Goal: Information Seeking & Learning: Learn about a topic

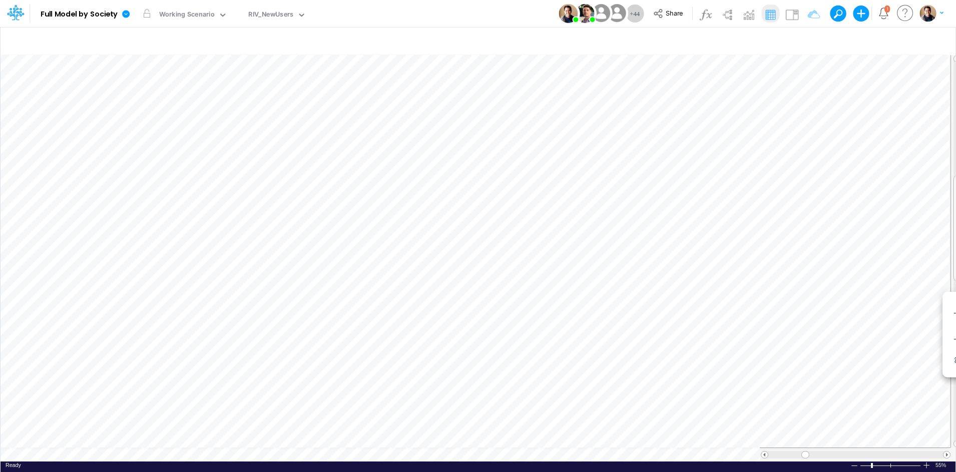
scroll to position [5, 1]
click at [127, 15] on icon at bounding box center [126, 14] width 8 height 8
click at [197, 102] on button "View model info" at bounding box center [176, 104] width 107 height 16
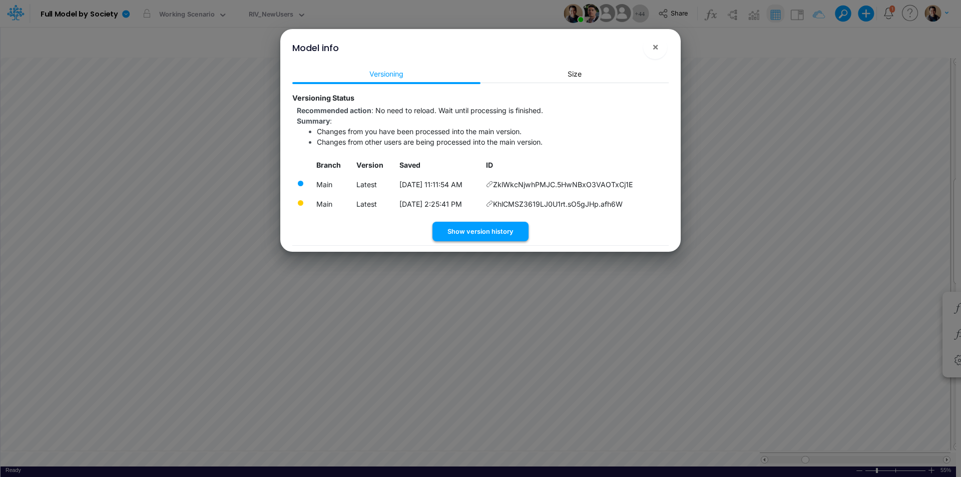
click at [518, 227] on button "Show version history" at bounding box center [481, 232] width 96 height 20
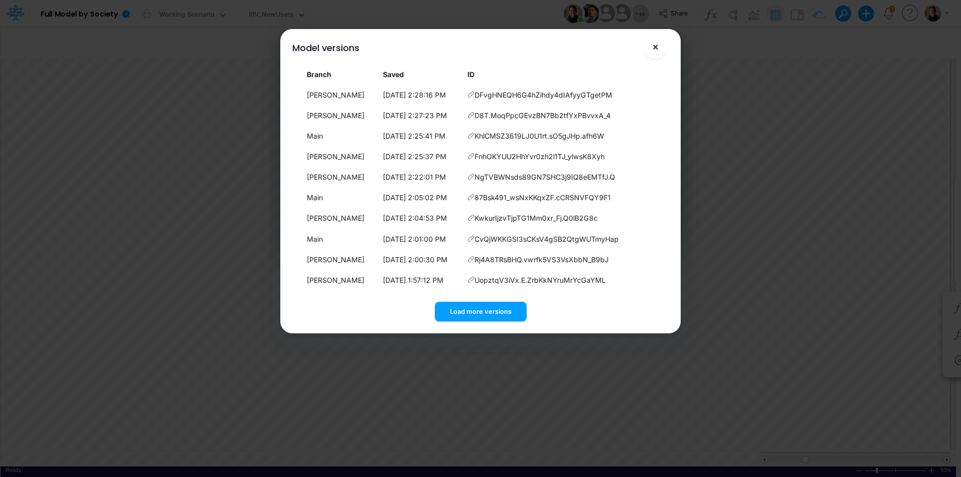
click at [653, 43] on span "×" at bounding box center [655, 47] width 7 height 12
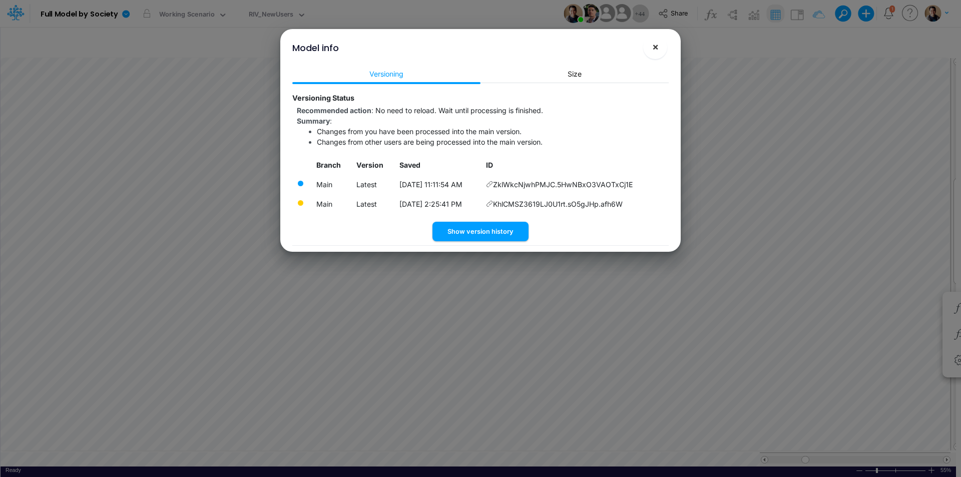
click at [658, 50] on span "×" at bounding box center [655, 47] width 7 height 12
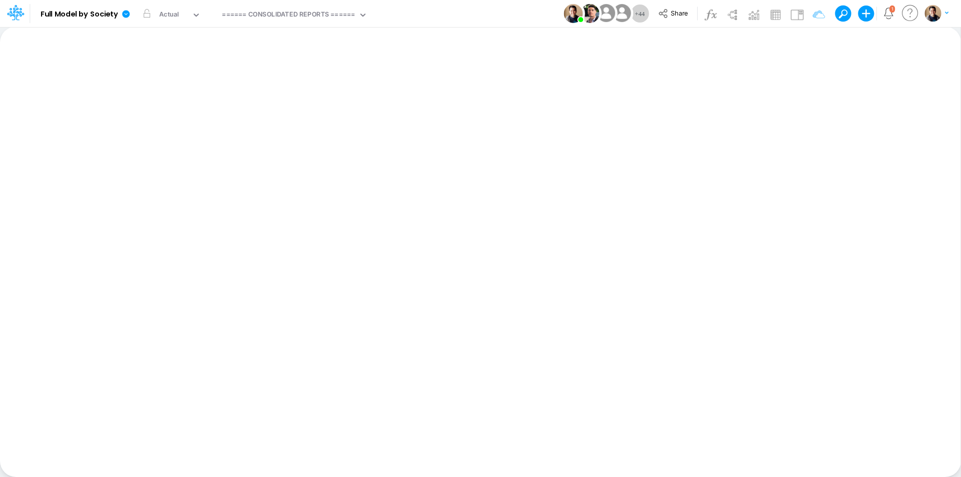
click at [293, 19] on div "====== CONSOLIDATED REPORTS ======" at bounding box center [288, 16] width 133 height 12
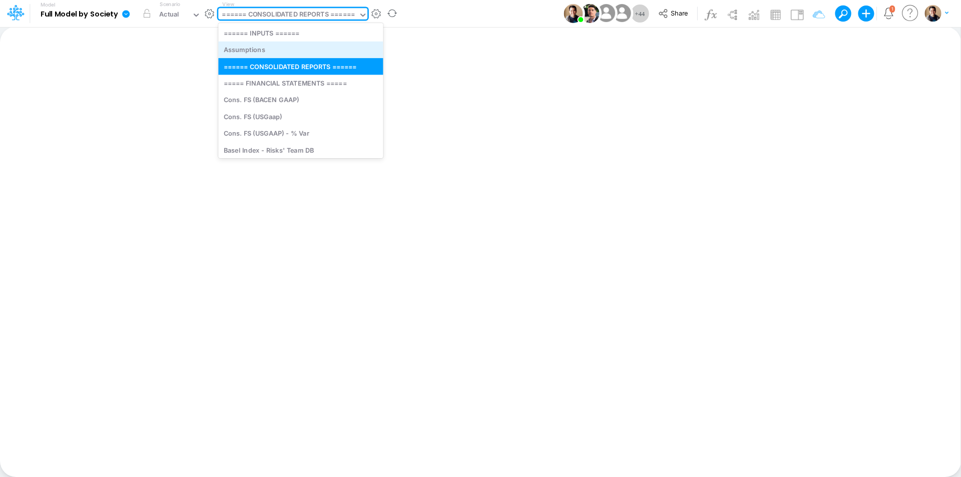
click at [295, 57] on div "Assumptions" at bounding box center [300, 50] width 165 height 17
click at [300, 18] on div "====== CONSOLIDATED REPORTS ======" at bounding box center [288, 16] width 133 height 12
type input "a"
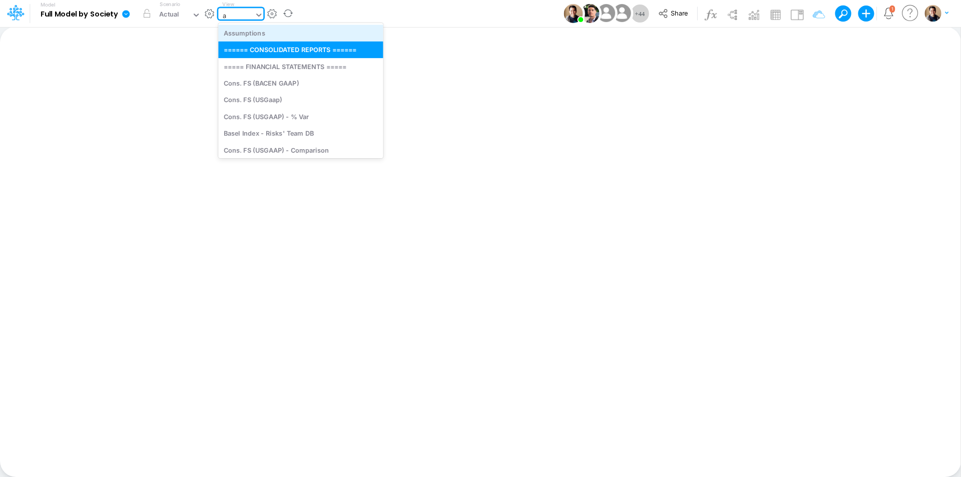
click at [305, 40] on div "Assumptions" at bounding box center [300, 33] width 165 height 17
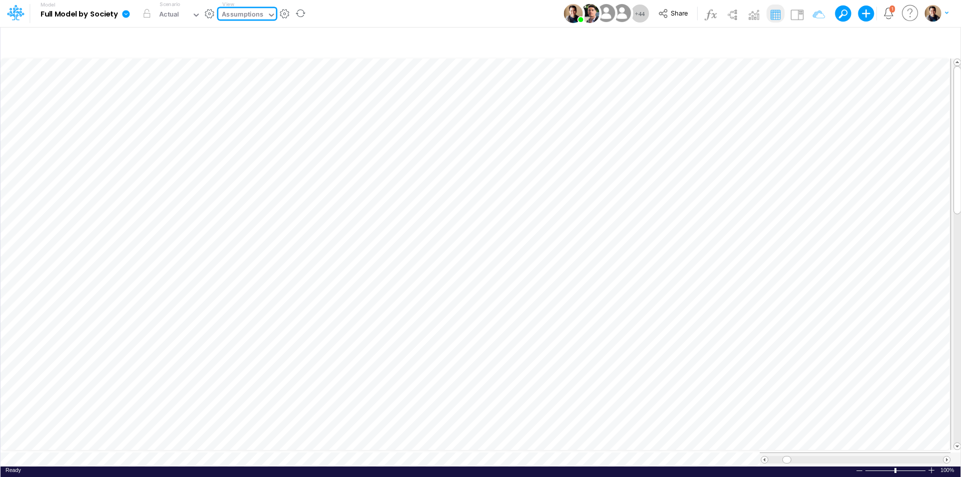
click at [132, 15] on link at bounding box center [128, 14] width 20 height 26
click at [167, 102] on button "View model info" at bounding box center [176, 104] width 107 height 16
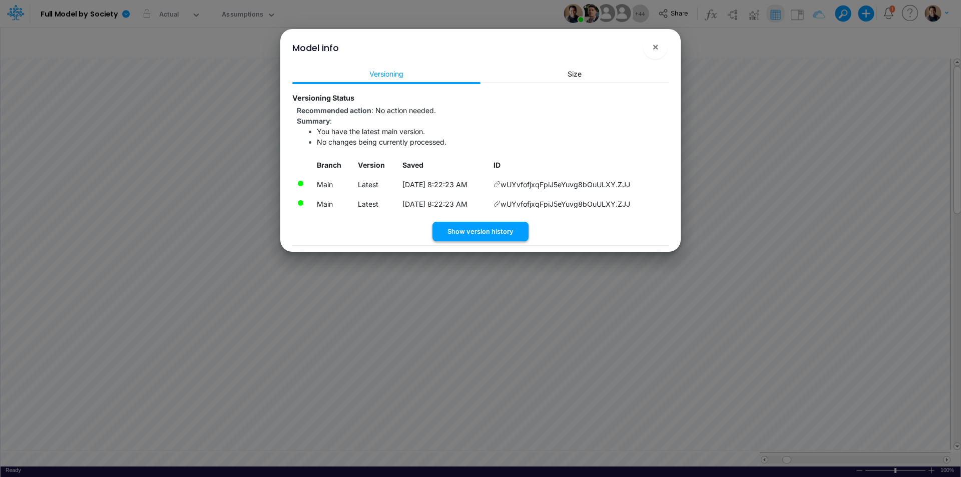
click at [494, 235] on button "Show version history" at bounding box center [481, 232] width 96 height 20
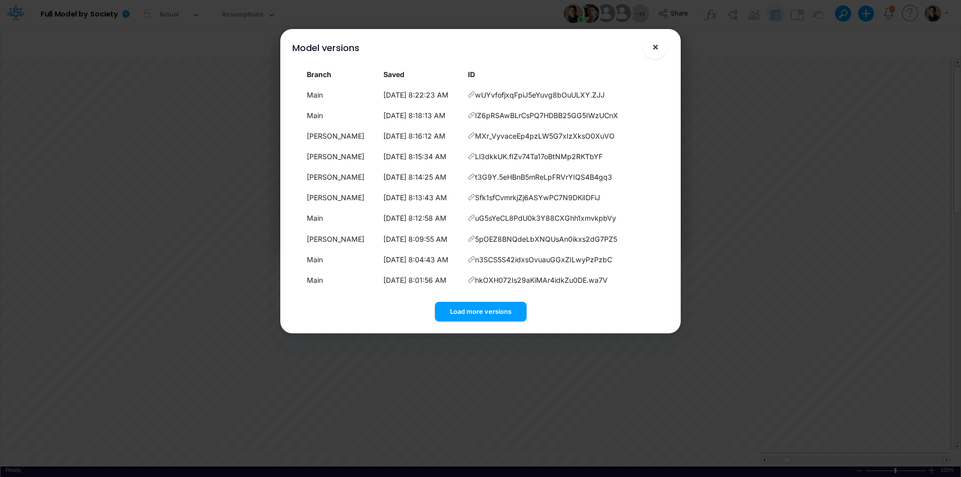
click at [661, 47] on button "×" at bounding box center [655, 47] width 24 height 24
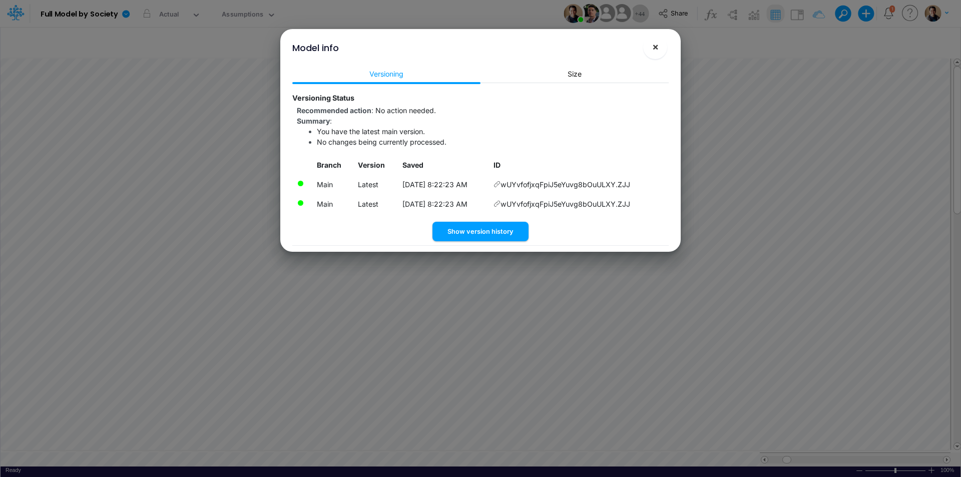
click at [656, 46] on span "×" at bounding box center [655, 47] width 7 height 12
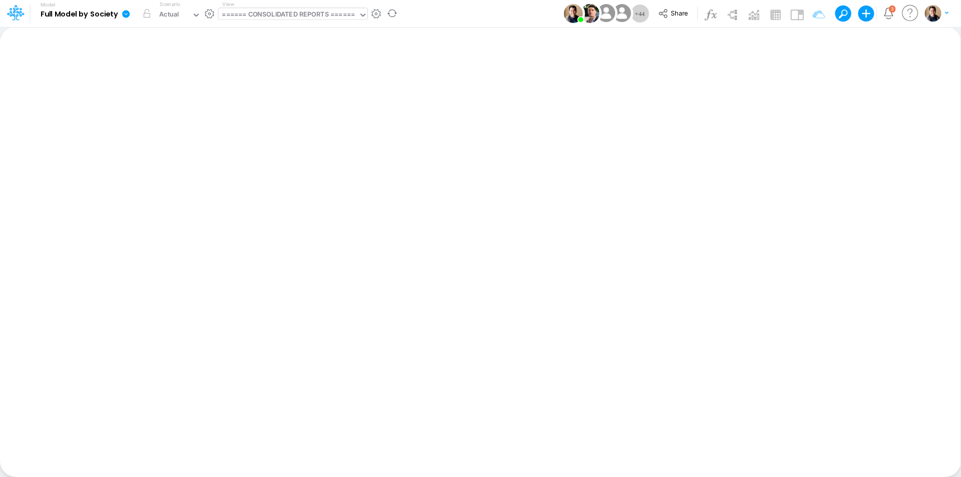
click at [299, 18] on div "====== CONSOLIDATED REPORTS ======" at bounding box center [288, 16] width 133 height 12
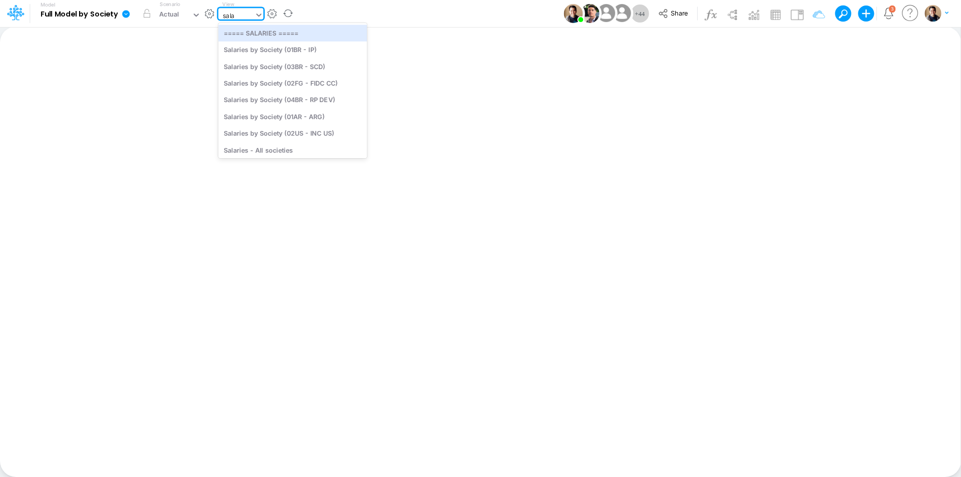
type input "sala"
click at [389, 11] on div "Model Full Model by Society Edit model settings Duplicate Import QuickBooks Qui…" at bounding box center [480, 13] width 865 height 27
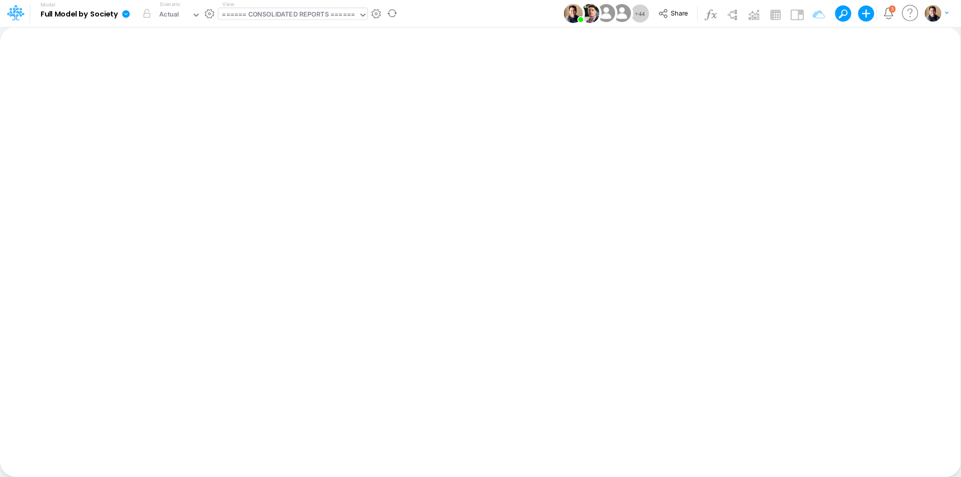
click at [380, 13] on button "button" at bounding box center [376, 14] width 11 height 11
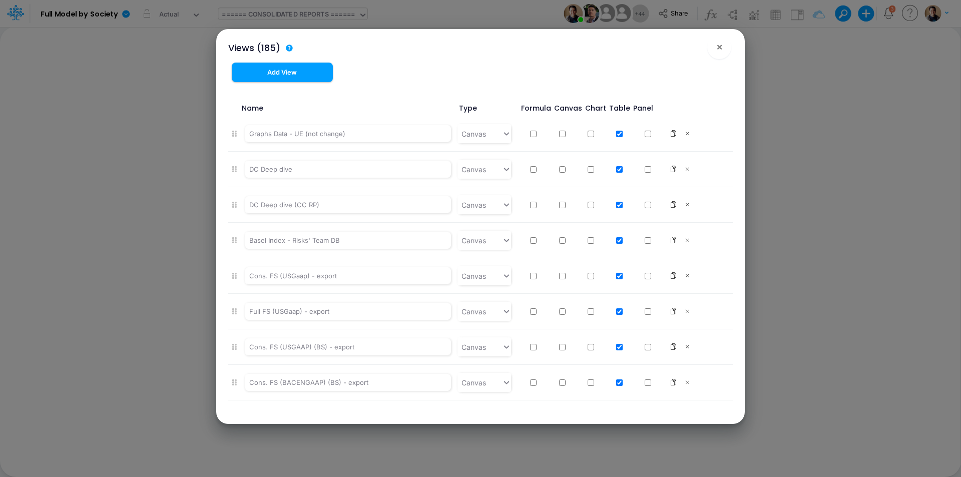
scroll to position [6288, 0]
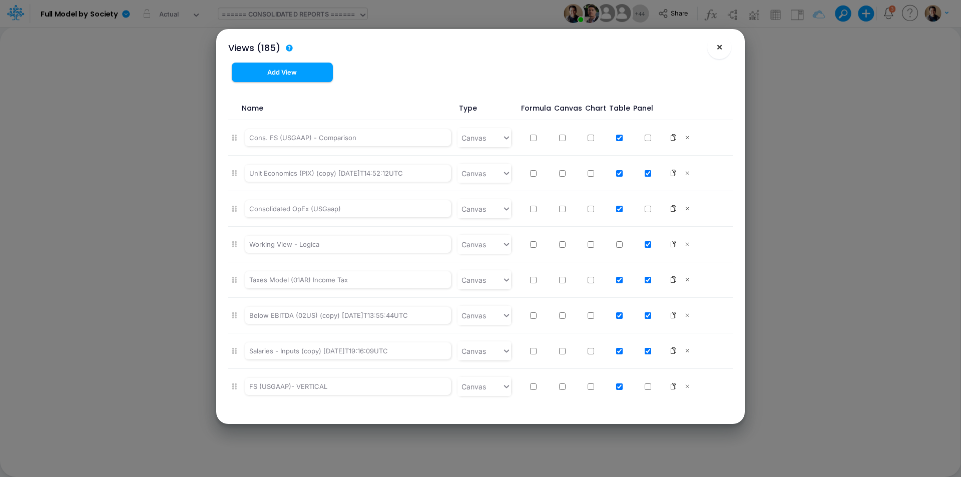
click at [722, 43] on span "×" at bounding box center [719, 47] width 7 height 12
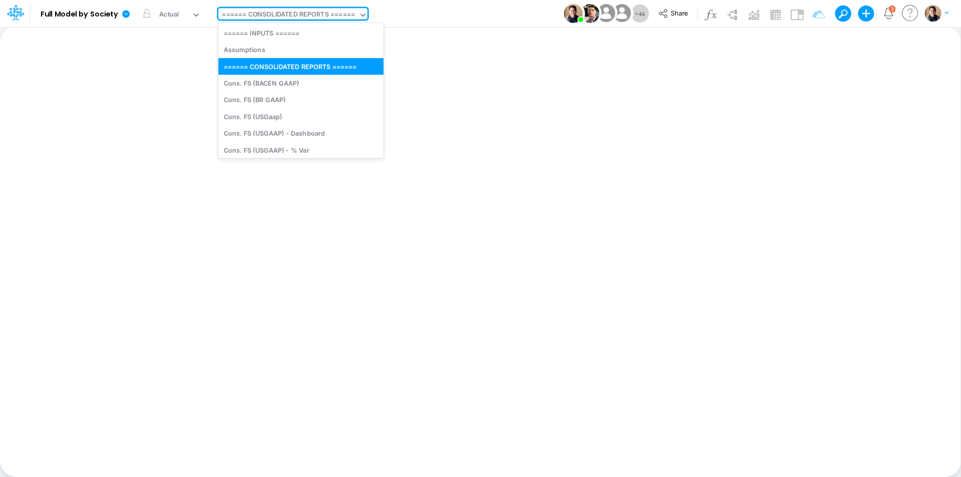
click at [305, 15] on div "====== CONSOLIDATED REPORTS ======" at bounding box center [288, 16] width 133 height 12
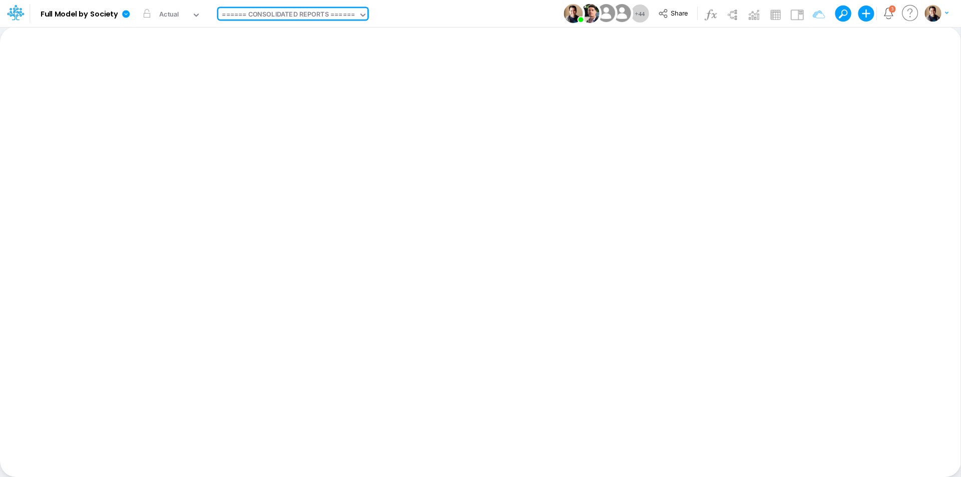
click at [126, 14] on icon at bounding box center [126, 14] width 8 height 8
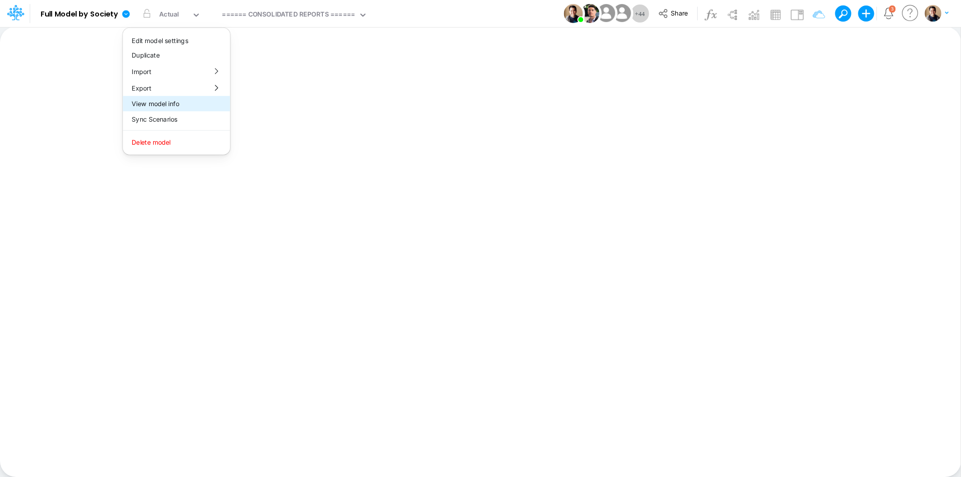
click at [180, 105] on button "View model info" at bounding box center [176, 104] width 107 height 16
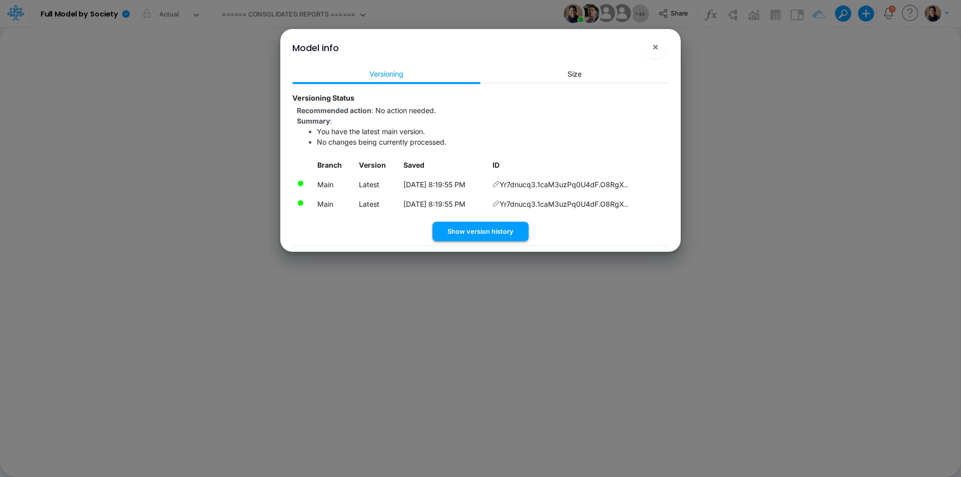
click at [468, 228] on button "Show version history" at bounding box center [481, 232] width 96 height 20
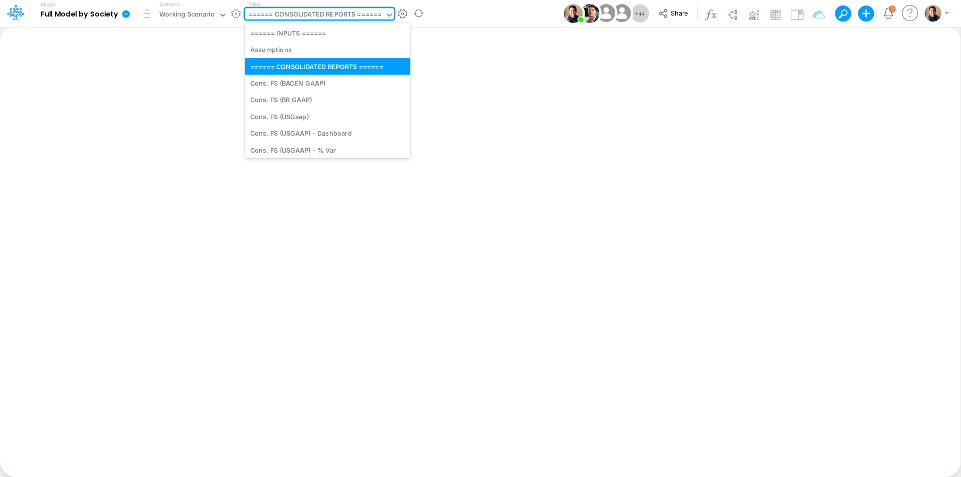
click at [341, 13] on div "====== CONSOLIDATED REPORTS ======" at bounding box center [315, 16] width 133 height 12
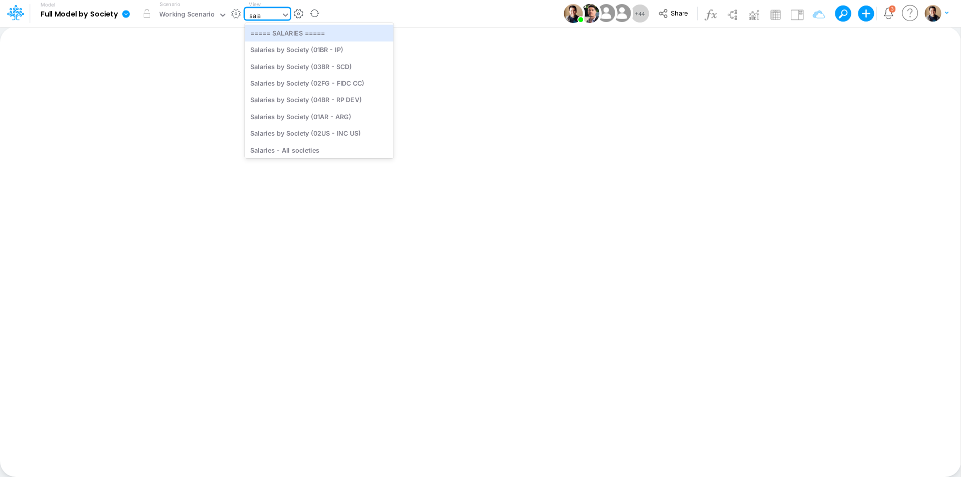
type input "sala"
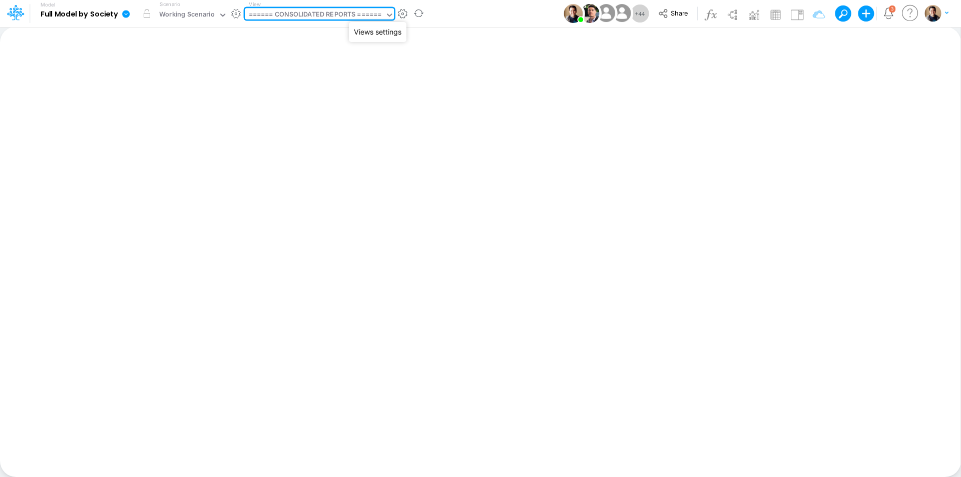
click at [406, 11] on button "button" at bounding box center [402, 14] width 11 height 11
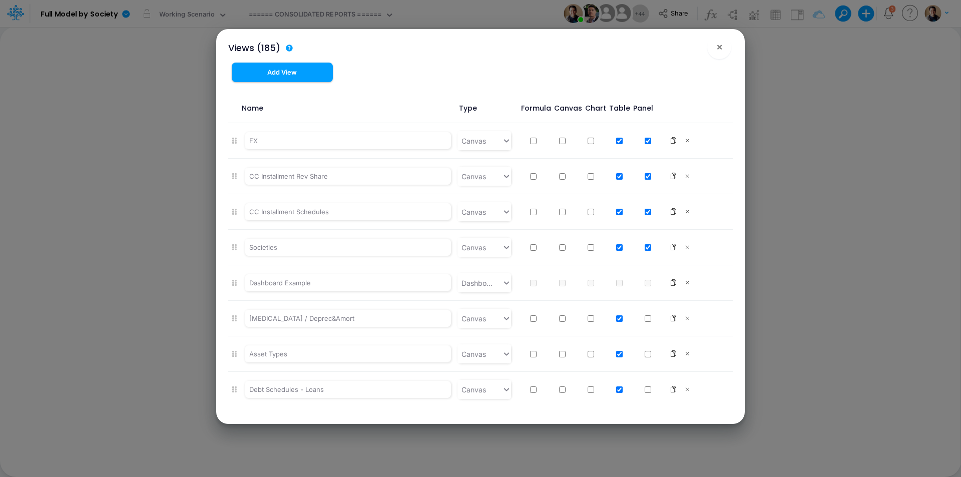
scroll to position [6288, 0]
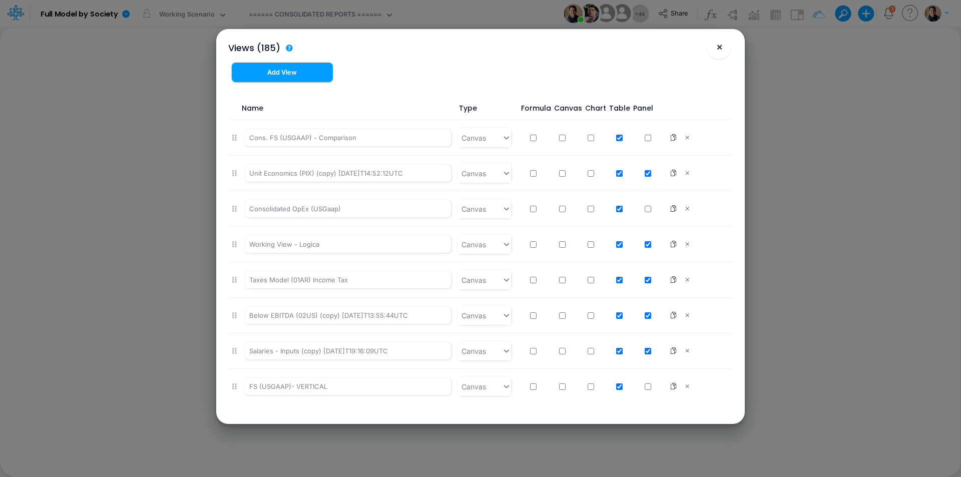
click at [724, 52] on button "×" at bounding box center [719, 47] width 24 height 24
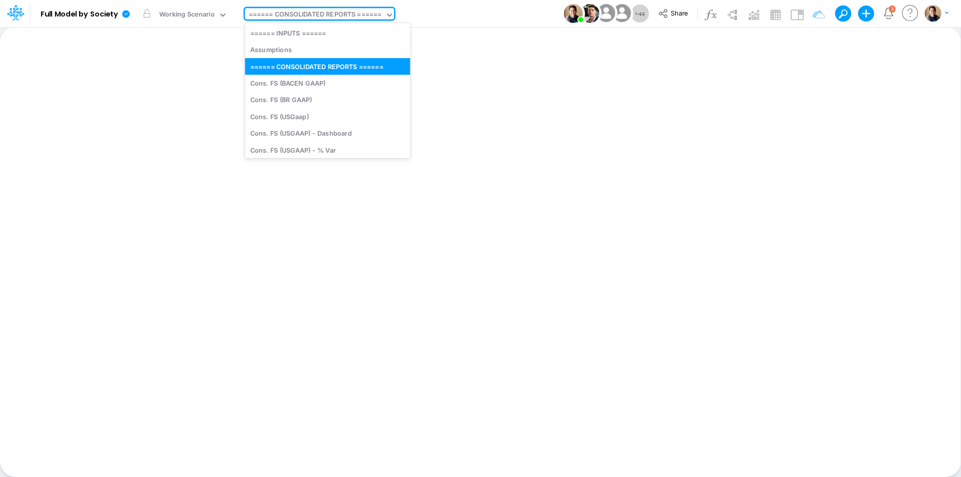
click at [294, 20] on div "====== CONSOLIDATED REPORTS ======" at bounding box center [315, 16] width 133 height 12
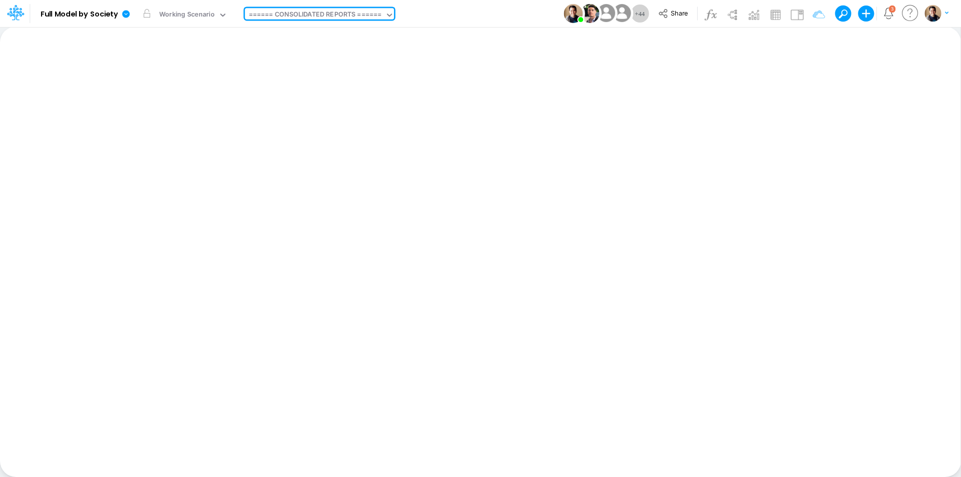
click at [296, 18] on div "====== CONSOLIDATED REPORTS ======" at bounding box center [315, 16] width 133 height 12
drag, startPoint x: 125, startPoint y: 13, endPoint x: 131, endPoint y: 16, distance: 6.3
click at [125, 12] on icon at bounding box center [126, 14] width 8 height 8
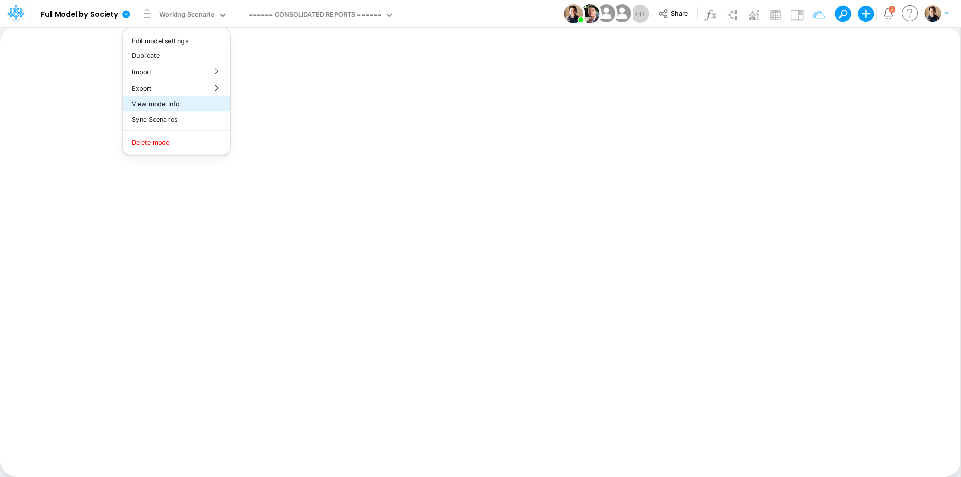
click at [179, 102] on button "View model info" at bounding box center [176, 104] width 107 height 16
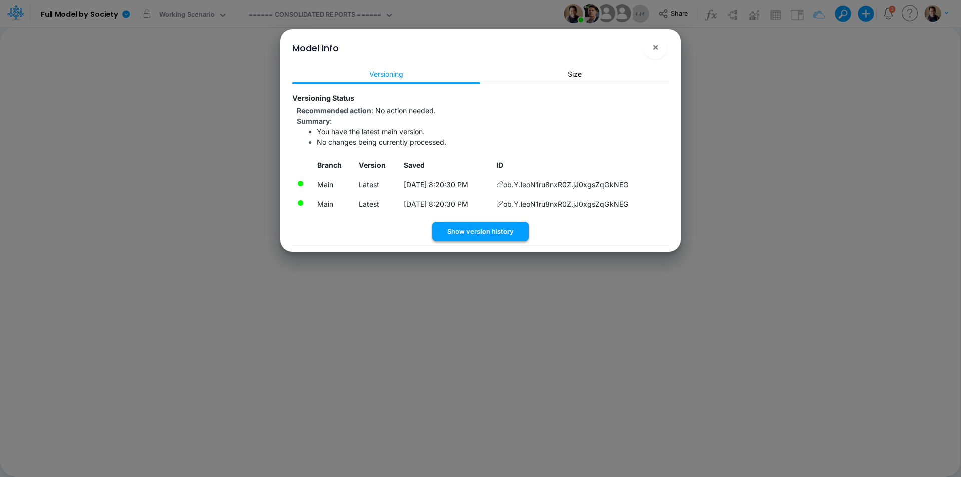
click at [472, 228] on button "Show version history" at bounding box center [481, 232] width 96 height 20
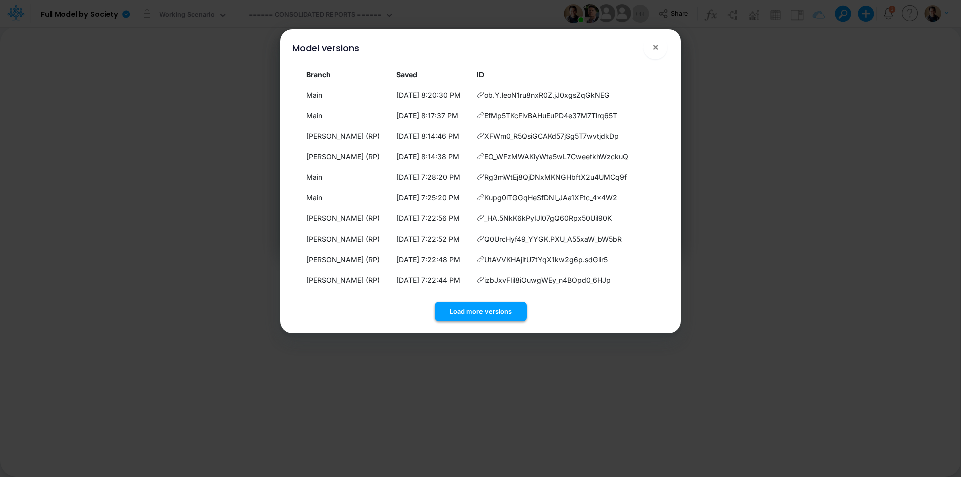
click at [509, 315] on button "Load more versions" at bounding box center [481, 312] width 92 height 20
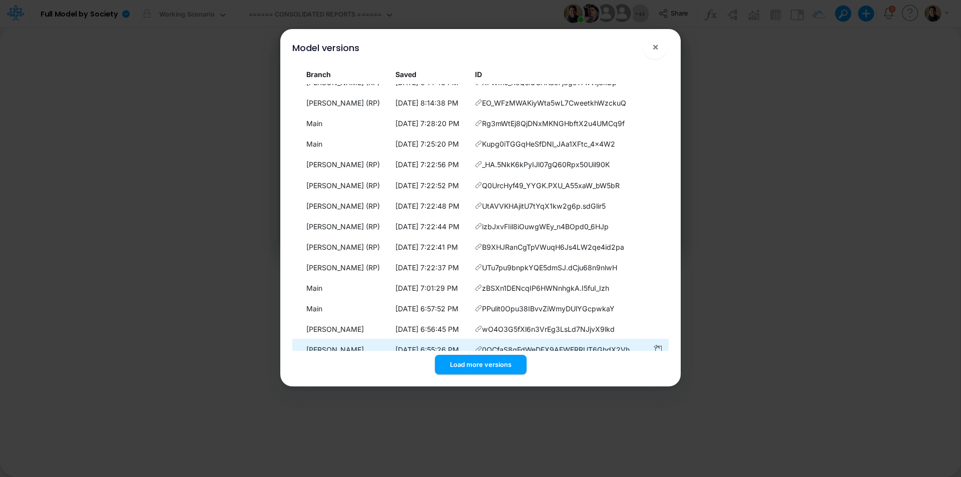
scroll to position [0, 0]
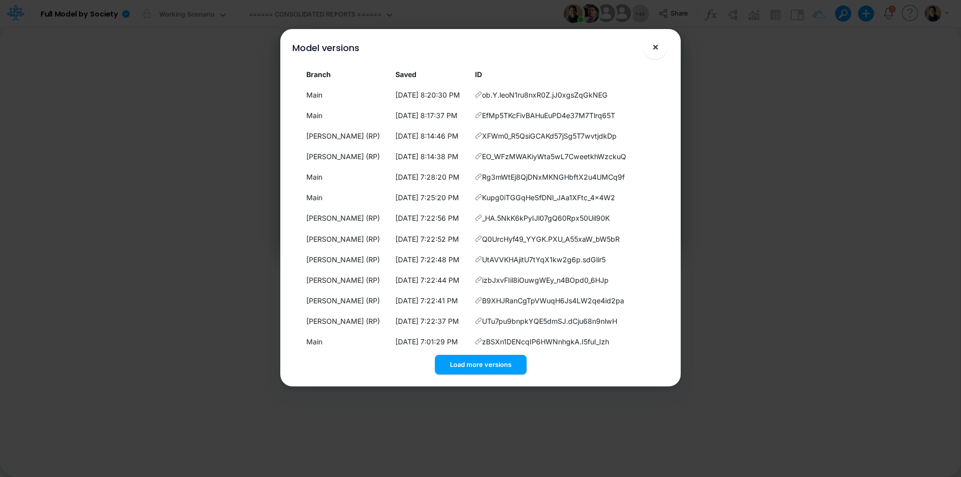
click at [660, 47] on button "×" at bounding box center [655, 47] width 24 height 24
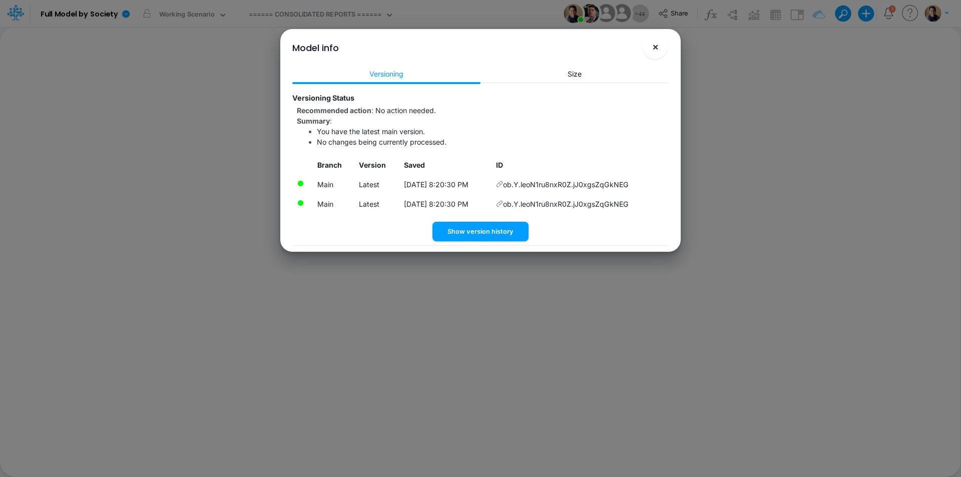
click at [661, 44] on button "×" at bounding box center [655, 47] width 24 height 24
